Goal: Task Accomplishment & Management: Manage account settings

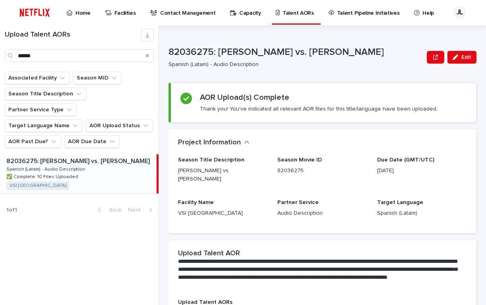
click at [145, 55] on div "Search" at bounding box center [147, 55] width 13 height 13
click at [146, 55] on div "Search" at bounding box center [147, 55] width 13 height 13
click at [114, 56] on input "******" at bounding box center [79, 55] width 149 height 13
type input "*"
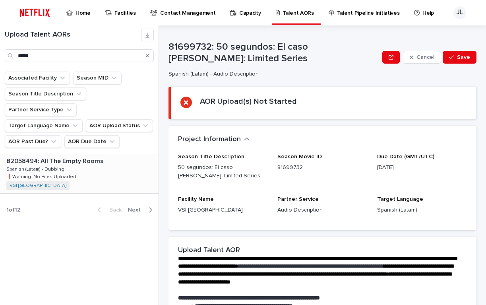
click at [103, 157] on p at bounding box center [80, 161] width 149 height 8
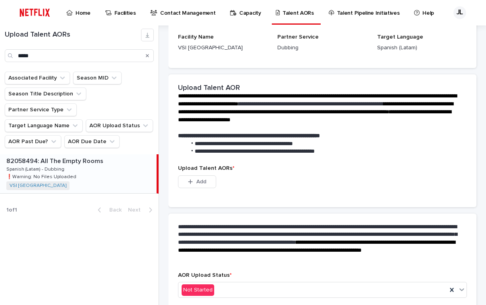
scroll to position [162, 0]
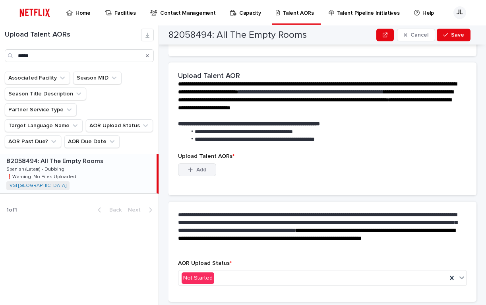
click at [198, 172] on span "Add" at bounding box center [201, 170] width 10 height 6
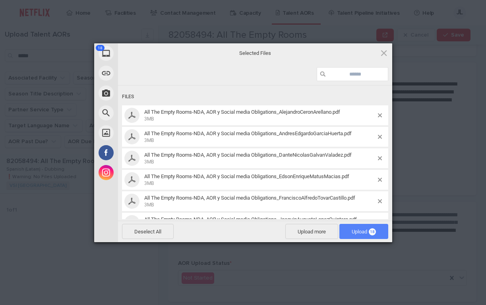
click at [354, 230] on span "Upload 18" at bounding box center [364, 232] width 24 height 6
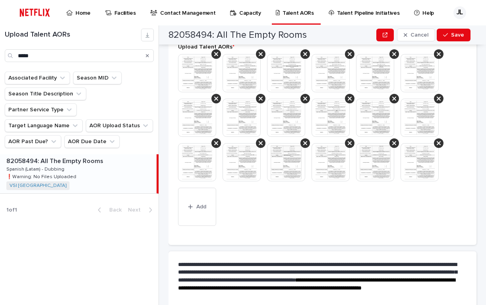
scroll to position [308, 0]
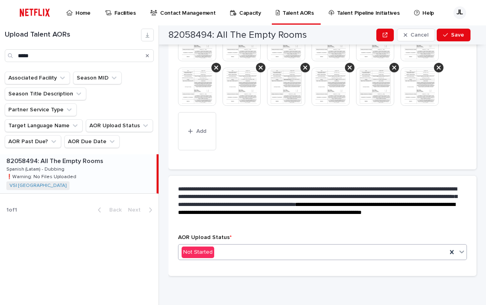
click at [459, 251] on icon at bounding box center [461, 251] width 5 height 3
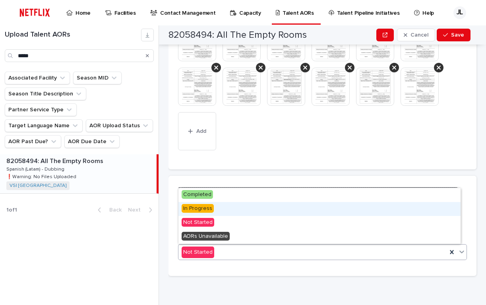
click at [218, 203] on div "In Progress" at bounding box center [319, 209] width 282 height 14
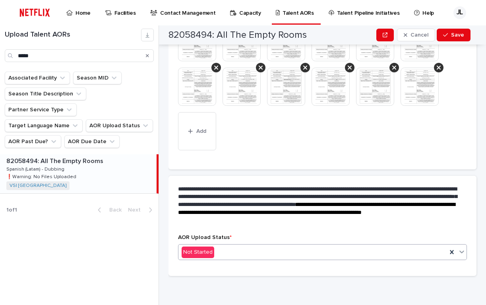
scroll to position [331, 0]
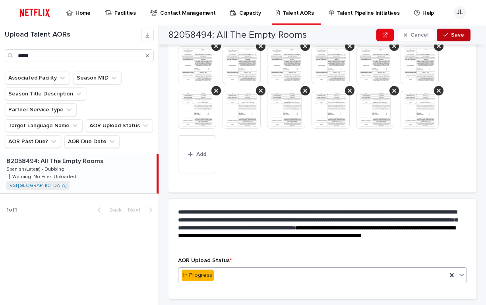
click at [453, 33] on span "Save" at bounding box center [457, 35] width 13 height 6
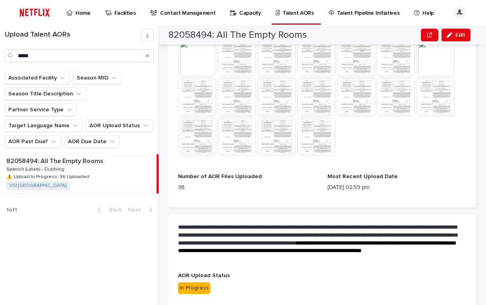
scroll to position [314, 0]
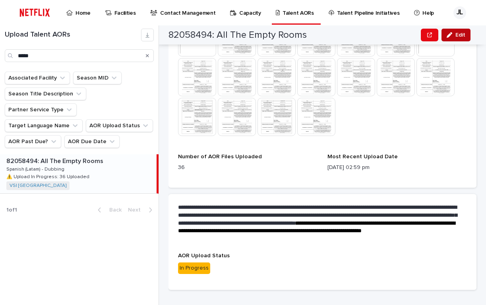
click at [454, 37] on button "Edit" at bounding box center [456, 35] width 29 height 13
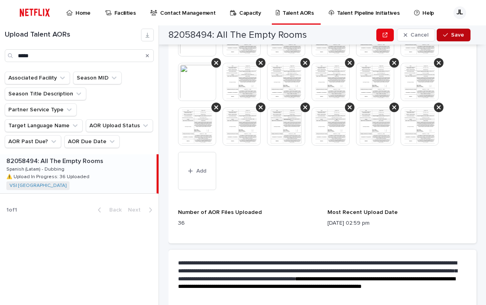
scroll to position [335, 0]
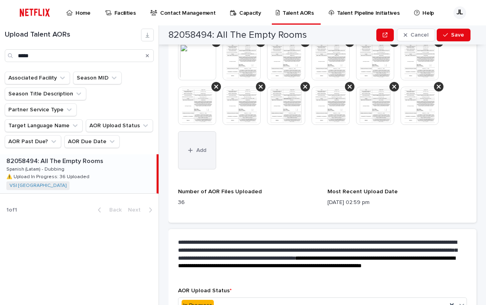
click at [185, 152] on button "Add" at bounding box center [197, 150] width 38 height 38
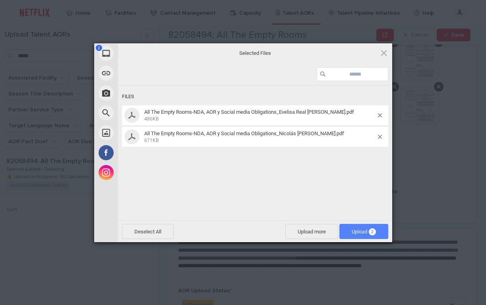
click at [357, 233] on span "Upload 2" at bounding box center [364, 232] width 24 height 6
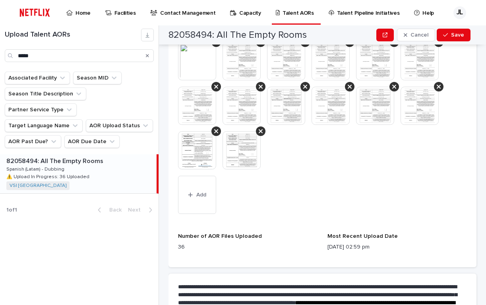
scroll to position [357, 0]
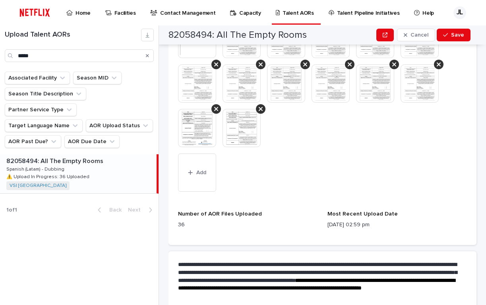
click at [237, 128] on img at bounding box center [242, 128] width 38 height 38
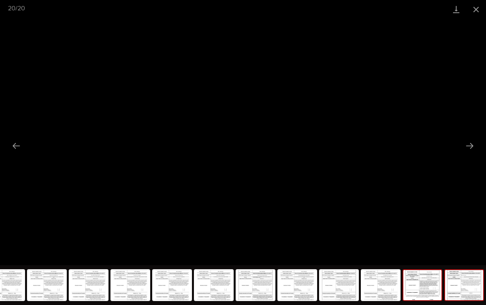
click at [416, 281] on img at bounding box center [422, 285] width 38 height 30
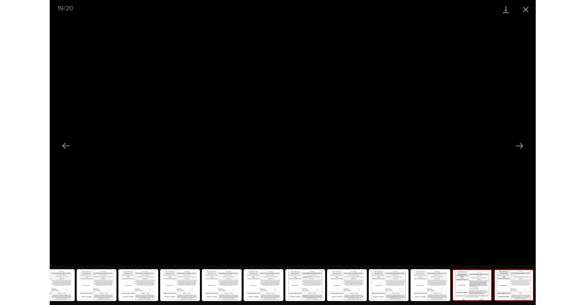
scroll to position [0, 0]
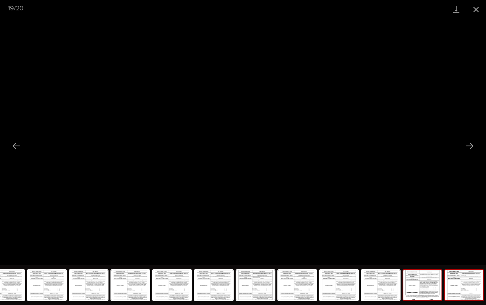
click at [460, 277] on img at bounding box center [464, 285] width 38 height 30
click at [482, 8] on button "Close gallery" at bounding box center [476, 9] width 20 height 19
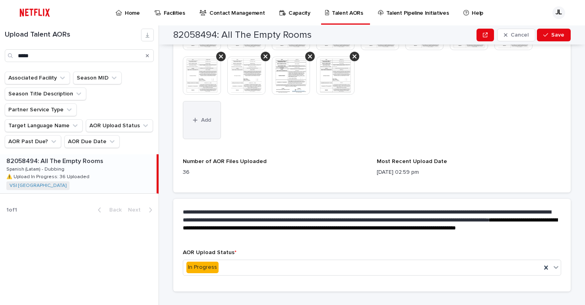
click at [191, 114] on button "Add" at bounding box center [202, 120] width 38 height 38
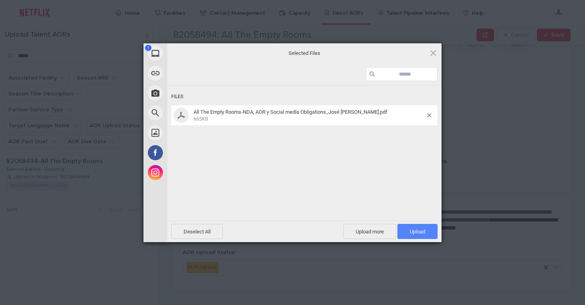
click at [410, 234] on span "Upload 1" at bounding box center [417, 232] width 15 height 6
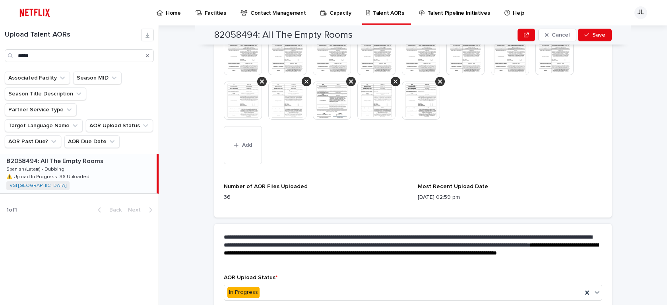
scroll to position [372, 0]
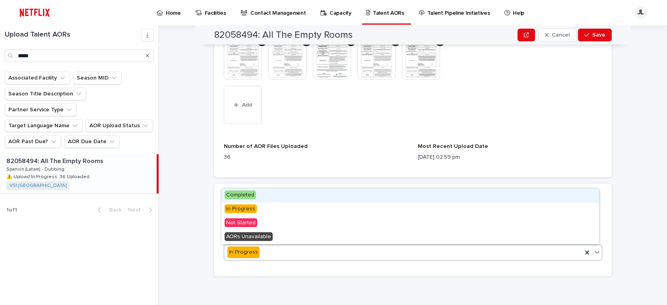
click at [486, 250] on icon at bounding box center [597, 252] width 8 height 8
click at [247, 192] on span "Completed" at bounding box center [240, 194] width 31 height 9
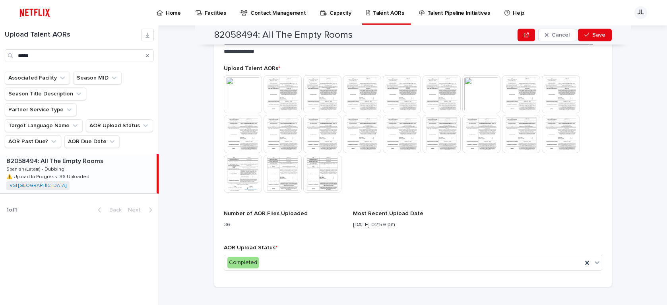
scroll to position [228, 0]
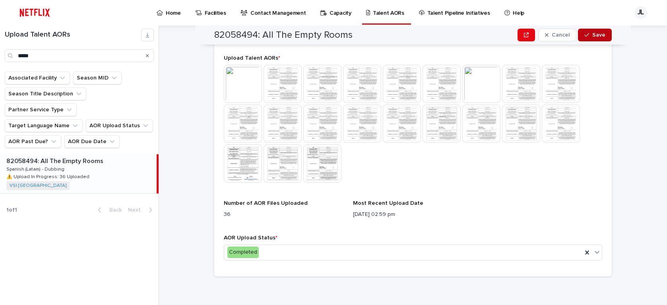
click at [486, 39] on button "Save" at bounding box center [595, 35] width 34 height 13
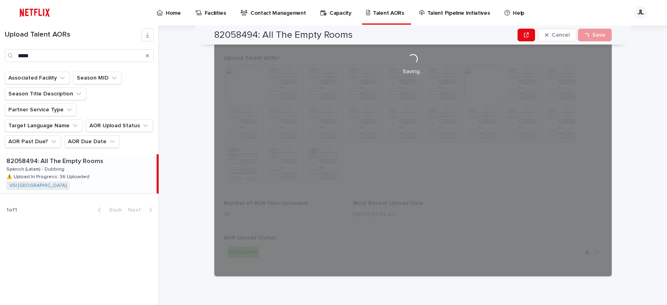
scroll to position [223, 0]
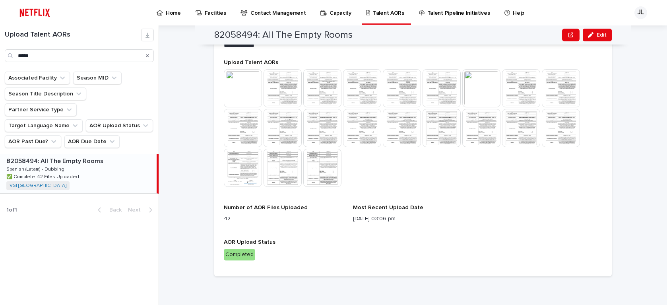
click at [150, 58] on div "Search" at bounding box center [147, 55] width 13 height 13
click at [54, 59] on input "*****" at bounding box center [79, 55] width 149 height 13
type input "*"
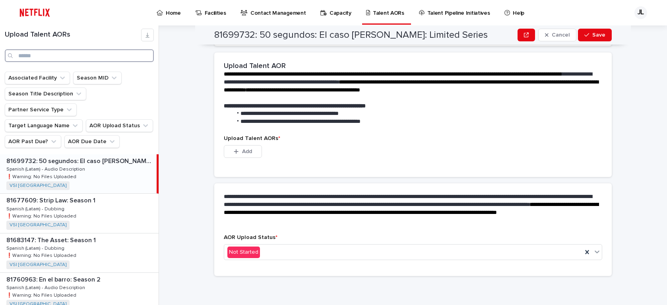
scroll to position [180, 0]
click at [28, 55] on input "Search" at bounding box center [79, 55] width 149 height 13
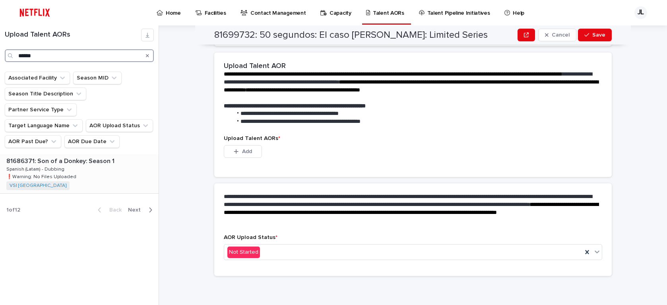
type input "******"
click at [47, 165] on p "Spanish (Latam) - Dubbing" at bounding box center [36, 168] width 60 height 7
